Goal: Task Accomplishment & Management: Use online tool/utility

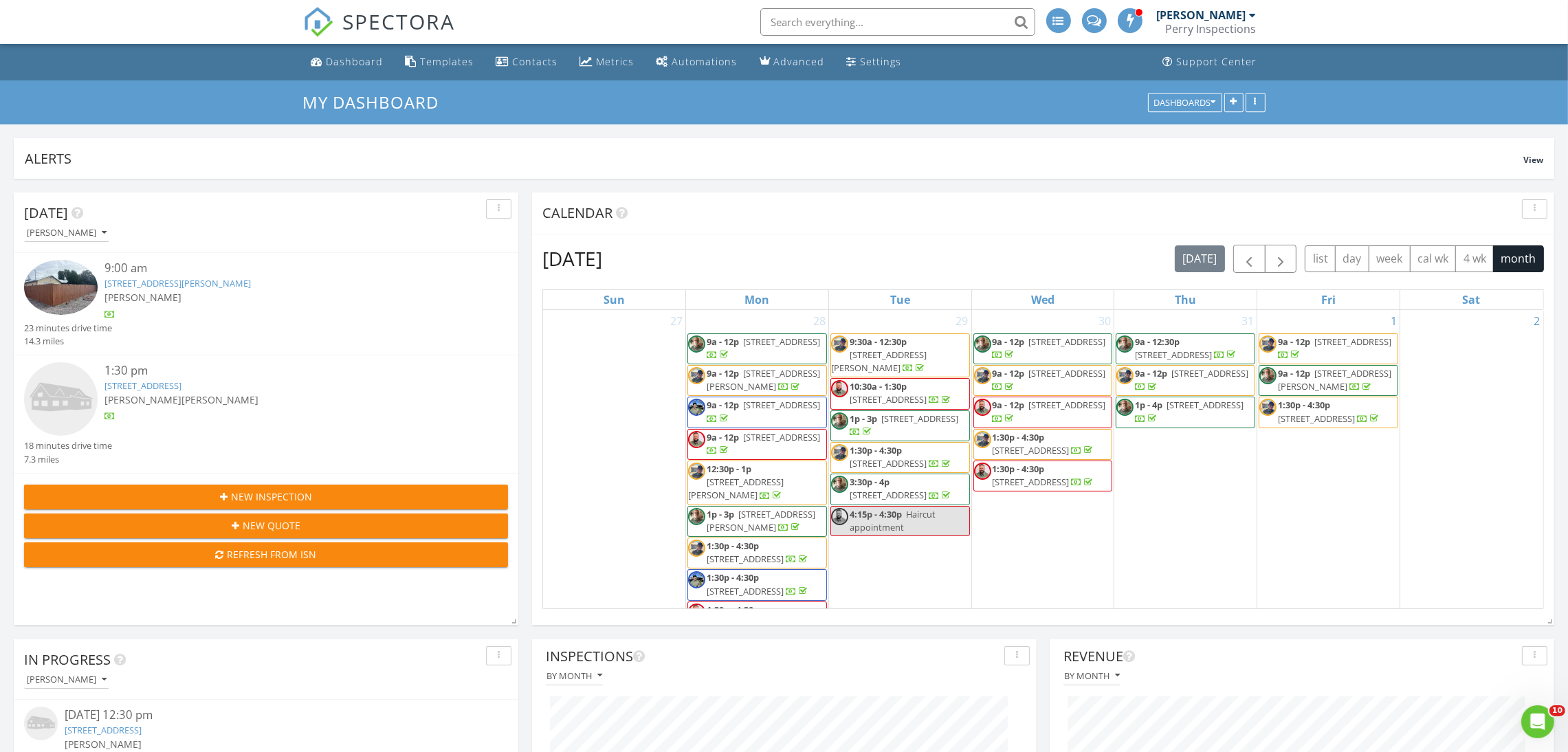
click at [215, 282] on link "1853 Mann St, Santa Fe, NM 87505" at bounding box center [178, 282] width 146 height 12
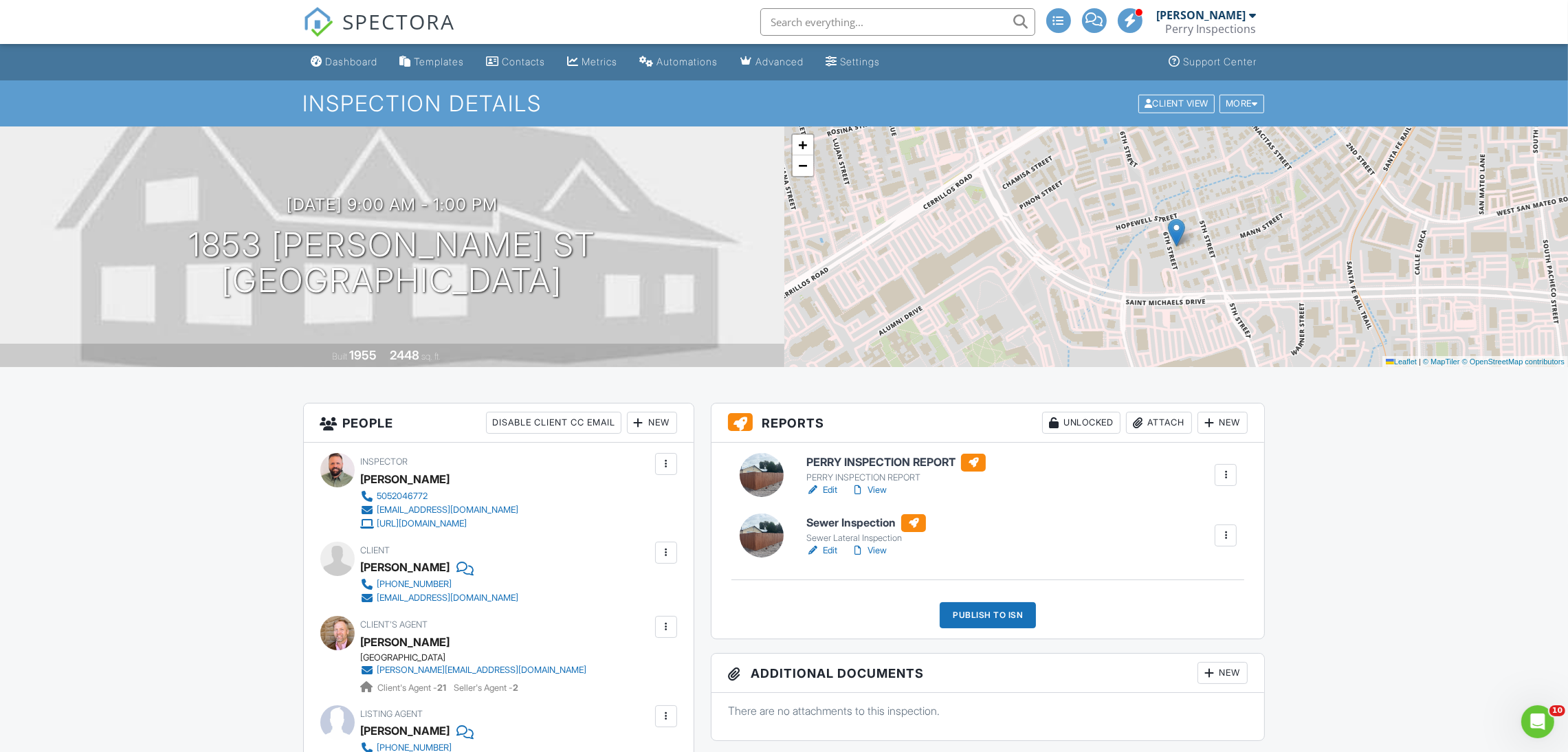
click at [884, 485] on link "View" at bounding box center [869, 490] width 36 height 14
click at [831, 550] on link "Edit" at bounding box center [821, 550] width 31 height 14
click at [954, 614] on div "Publish to ISN" at bounding box center [988, 615] width 96 height 26
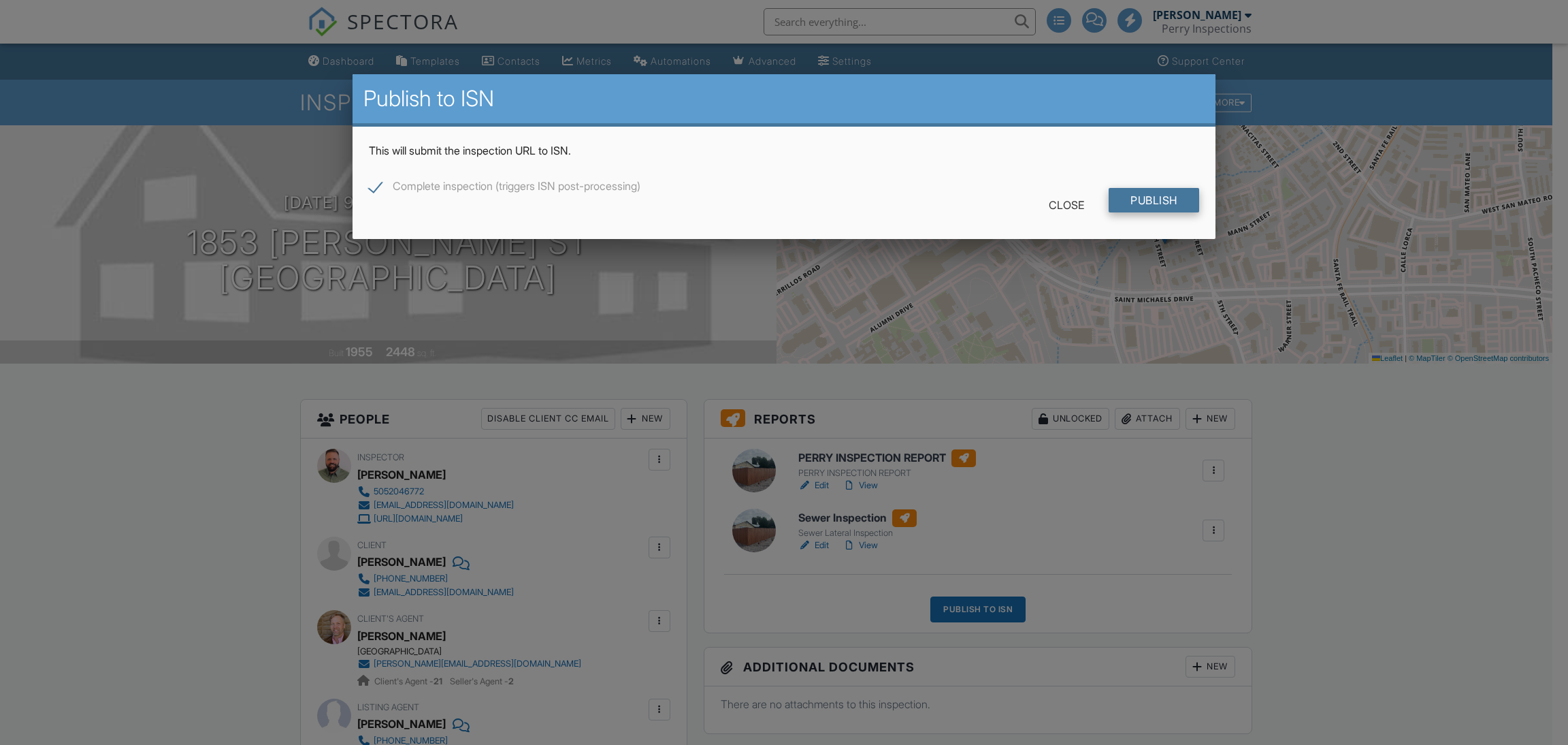
click at [1116, 195] on input "Publish" at bounding box center [1153, 200] width 90 height 25
